Goal: Information Seeking & Learning: Find contact information

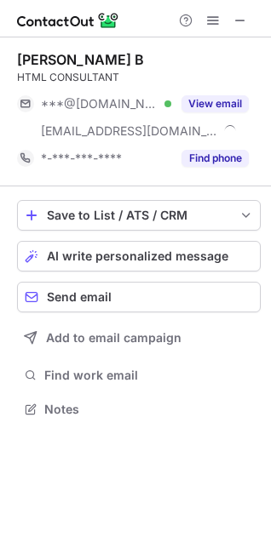
scroll to position [397, 271]
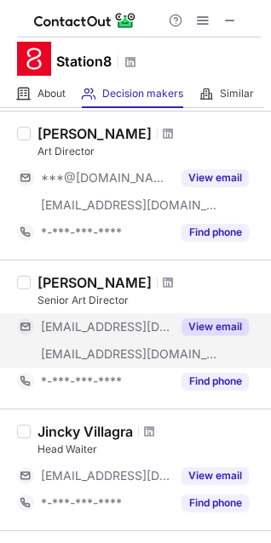
scroll to position [568, 0]
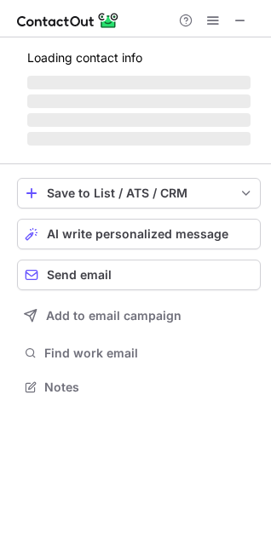
scroll to position [370, 271]
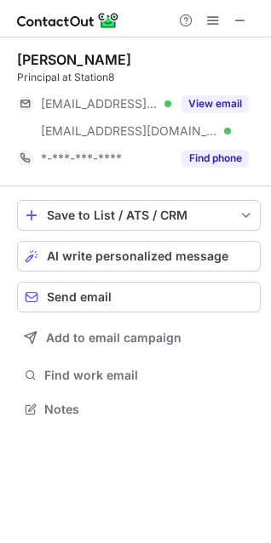
scroll to position [397, 271]
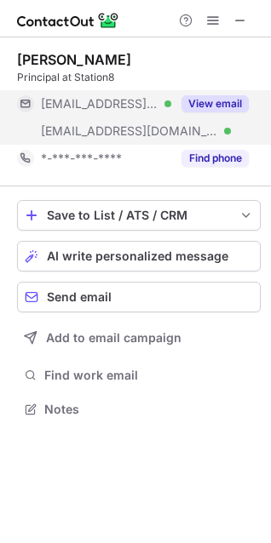
click at [232, 106] on button "View email" at bounding box center [214, 103] width 67 height 17
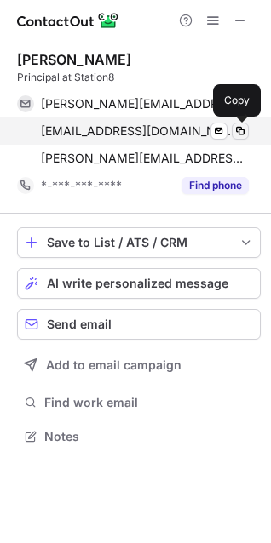
click at [242, 129] on span at bounding box center [240, 131] width 14 height 14
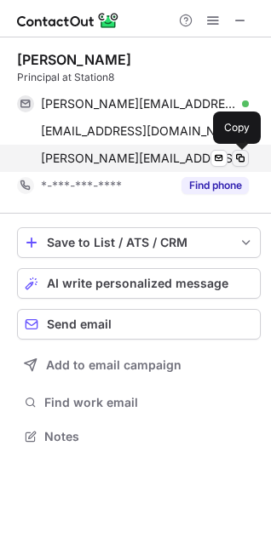
click at [246, 160] on span at bounding box center [240, 158] width 14 height 14
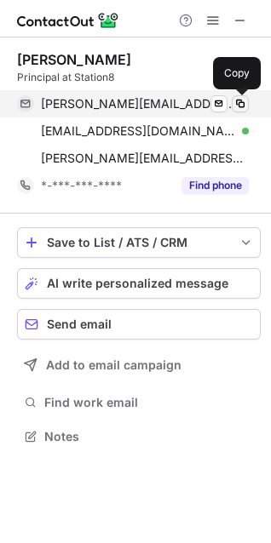
click at [238, 101] on span at bounding box center [240, 104] width 14 height 14
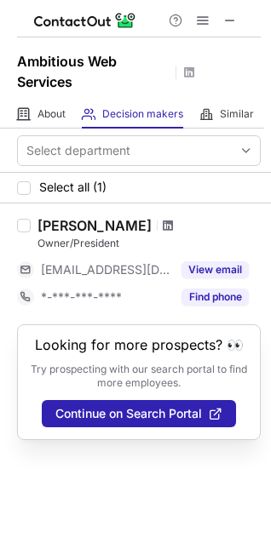
click at [163, 227] on span at bounding box center [168, 226] width 10 height 14
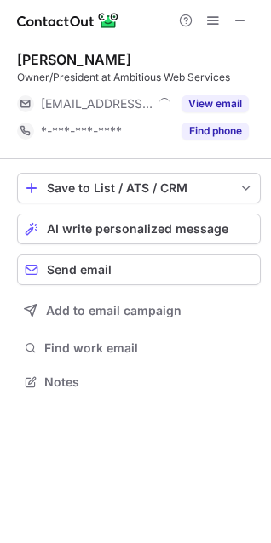
scroll to position [370, 271]
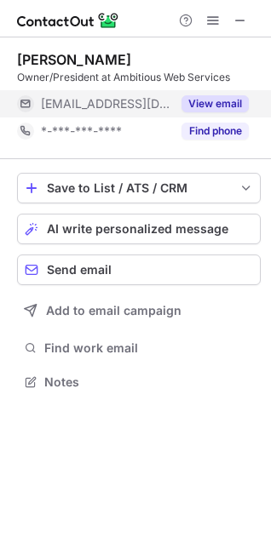
click at [205, 107] on button "View email" at bounding box center [214, 103] width 67 height 17
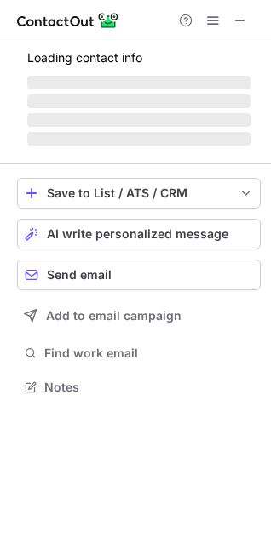
scroll to position [397, 271]
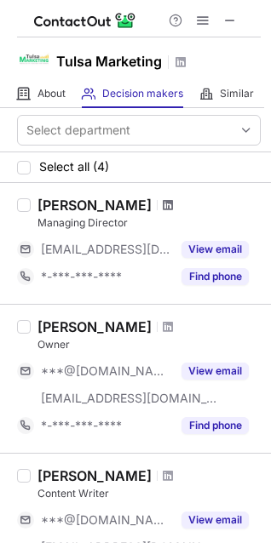
click at [163, 209] on span at bounding box center [168, 205] width 10 height 14
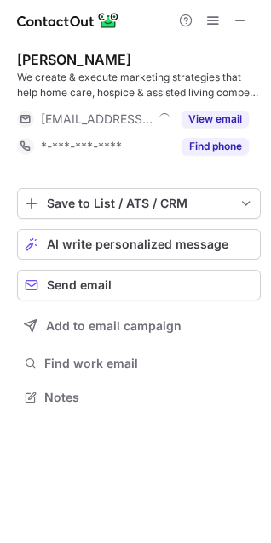
scroll to position [386, 271]
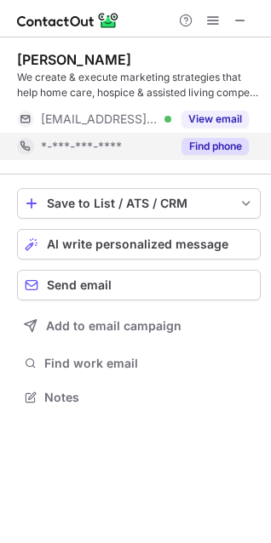
click at [207, 153] on button "Find phone" at bounding box center [214, 146] width 67 height 17
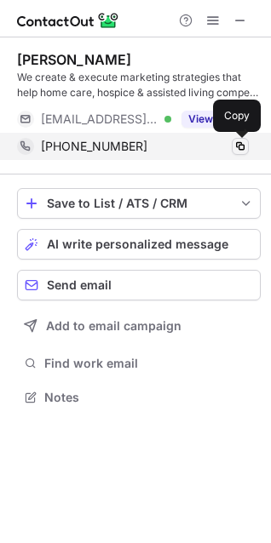
click at [241, 144] on span at bounding box center [240, 147] width 14 height 14
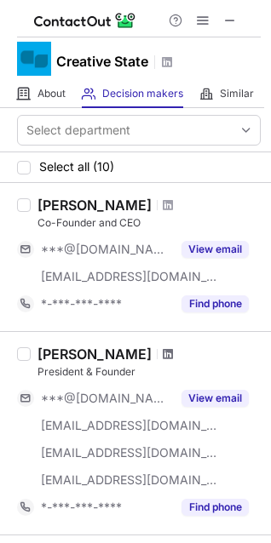
click at [163, 354] on span at bounding box center [168, 354] width 10 height 14
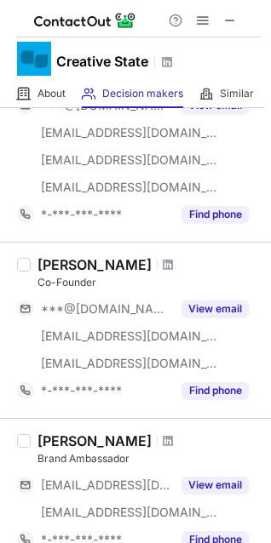
scroll to position [568, 0]
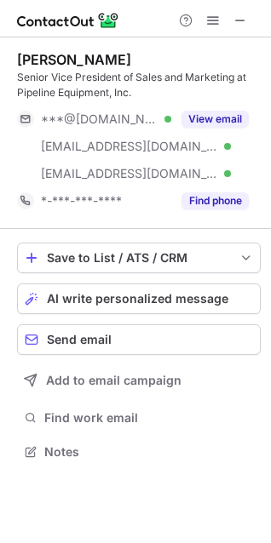
scroll to position [440, 271]
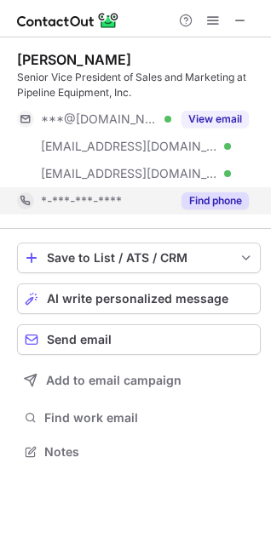
click at [226, 200] on button "Find phone" at bounding box center [214, 200] width 67 height 17
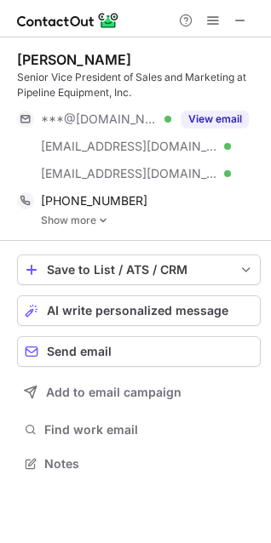
click at [109, 220] on link "Show more" at bounding box center [151, 220] width 220 height 12
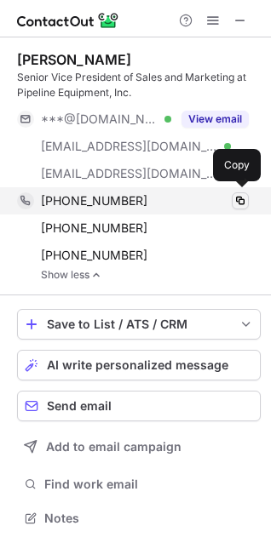
click at [240, 199] on span at bounding box center [240, 201] width 14 height 14
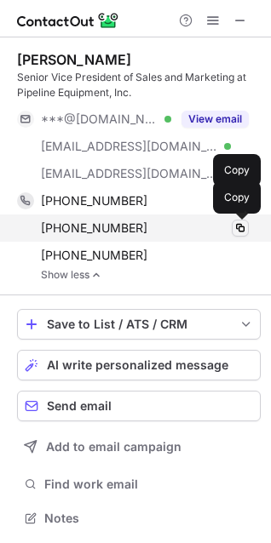
click at [246, 227] on span at bounding box center [240, 228] width 14 height 14
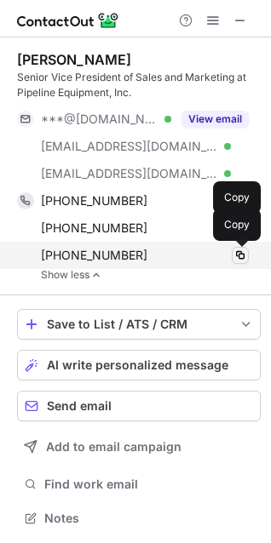
click at [237, 262] on button at bounding box center [239, 255] width 17 height 17
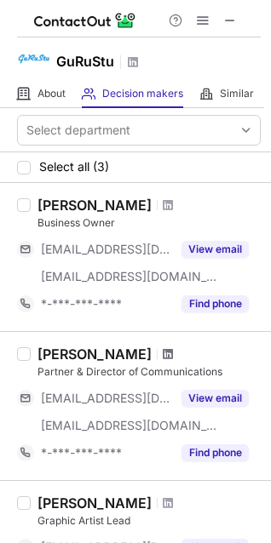
click at [163, 355] on span at bounding box center [168, 354] width 10 height 14
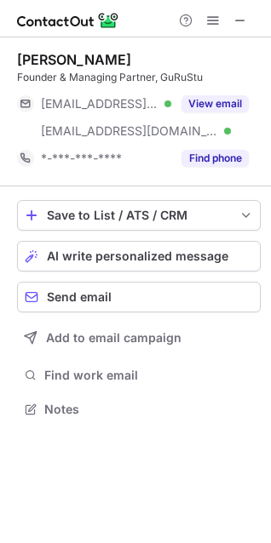
scroll to position [397, 271]
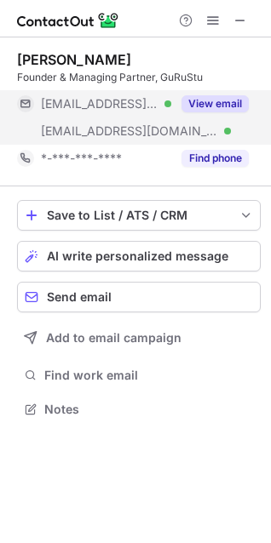
drag, startPoint x: 244, startPoint y: 98, endPoint x: 243, endPoint y: 111, distance: 13.7
click at [245, 97] on button "View email" at bounding box center [214, 103] width 67 height 17
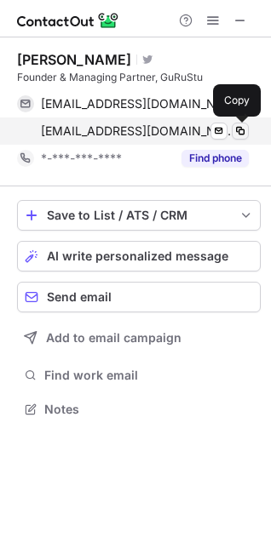
click at [232, 131] on button at bounding box center [239, 131] width 17 height 17
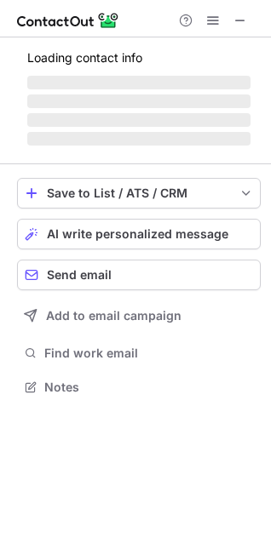
scroll to position [397, 271]
